Goal: Task Accomplishment & Management: Use online tool/utility

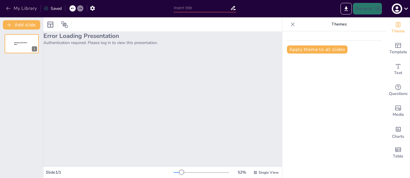
click at [26, 9] on button "My Library" at bounding box center [21, 8] width 35 height 9
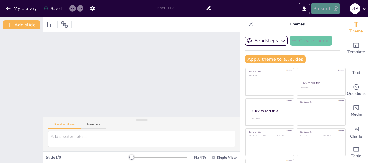
click at [326, 10] on button "Present" at bounding box center [325, 9] width 29 height 12
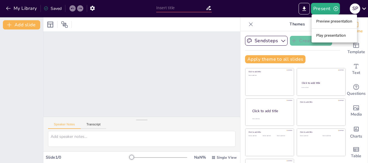
click at [323, 36] on li "Play presentation" at bounding box center [334, 35] width 45 height 9
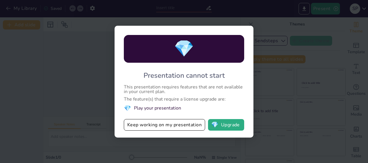
click at [263, 26] on div "💎 Presentation cannot start This presentation requires features that are not av…" at bounding box center [184, 81] width 368 height 163
click at [269, 31] on div "💎 Presentation cannot start This presentation requires features that are not av…" at bounding box center [184, 81] width 368 height 163
click at [324, 11] on div "💎 Presentation cannot start This presentation requires features that are not av…" at bounding box center [184, 81] width 368 height 163
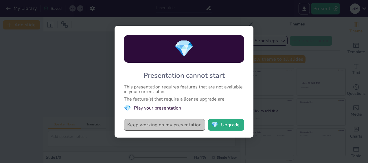
click at [172, 125] on button "Keep working on my presentation" at bounding box center [164, 125] width 81 height 12
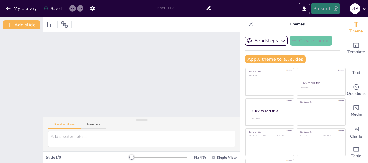
click at [324, 8] on button "Present" at bounding box center [325, 9] width 29 height 12
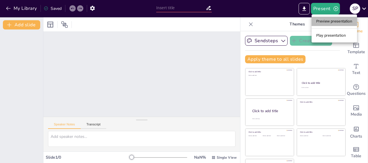
click at [328, 23] on li "Preview presentation" at bounding box center [334, 21] width 45 height 9
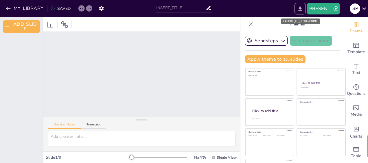
click at [303, 10] on icon "EXPORT_TO_POWERPOINT" at bounding box center [300, 9] width 6 height 6
click at [24, 10] on button "MY_LIBRARY" at bounding box center [25, 8] width 42 height 9
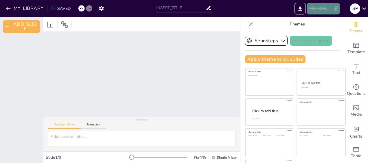
click at [330, 12] on button "PRESENT" at bounding box center [323, 9] width 33 height 12
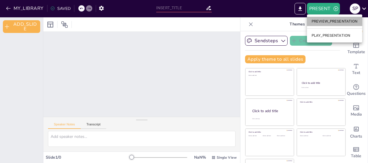
click at [329, 21] on li "PREVIEW_PRESENTATION" at bounding box center [334, 21] width 55 height 9
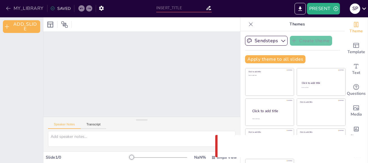
click at [16, 7] on button "MY_LIBRARY" at bounding box center [25, 8] width 42 height 9
click at [14, 7] on button "MY_LIBRARY" at bounding box center [25, 8] width 42 height 9
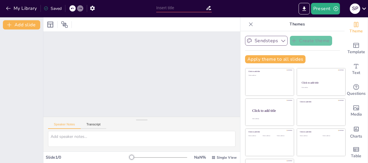
click at [259, 40] on button "Sendsteps" at bounding box center [266, 41] width 43 height 10
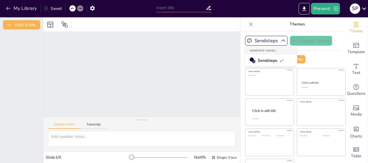
click at [259, 62] on span "Sendsteps" at bounding box center [271, 61] width 26 height 6
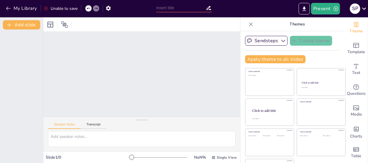
click at [45, 8] on icon at bounding box center [46, 8] width 5 height 5
click at [13, 8] on button "My Library" at bounding box center [21, 8] width 35 height 9
click at [60, 9] on div "Unable to save" at bounding box center [61, 9] width 34 height 6
click at [88, 9] on icon at bounding box center [88, 8] width 3 height 1
click at [110, 7] on icon "button" at bounding box center [108, 8] width 5 height 5
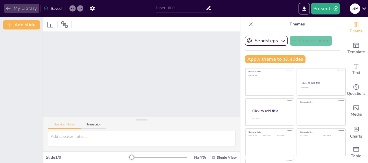
click at [12, 9] on button "My Library" at bounding box center [21, 8] width 35 height 9
click at [20, 7] on button "My Library" at bounding box center [21, 8] width 35 height 9
click at [13, 4] on button "My Library" at bounding box center [21, 8] width 35 height 9
